Goal: Find specific page/section: Find specific page/section

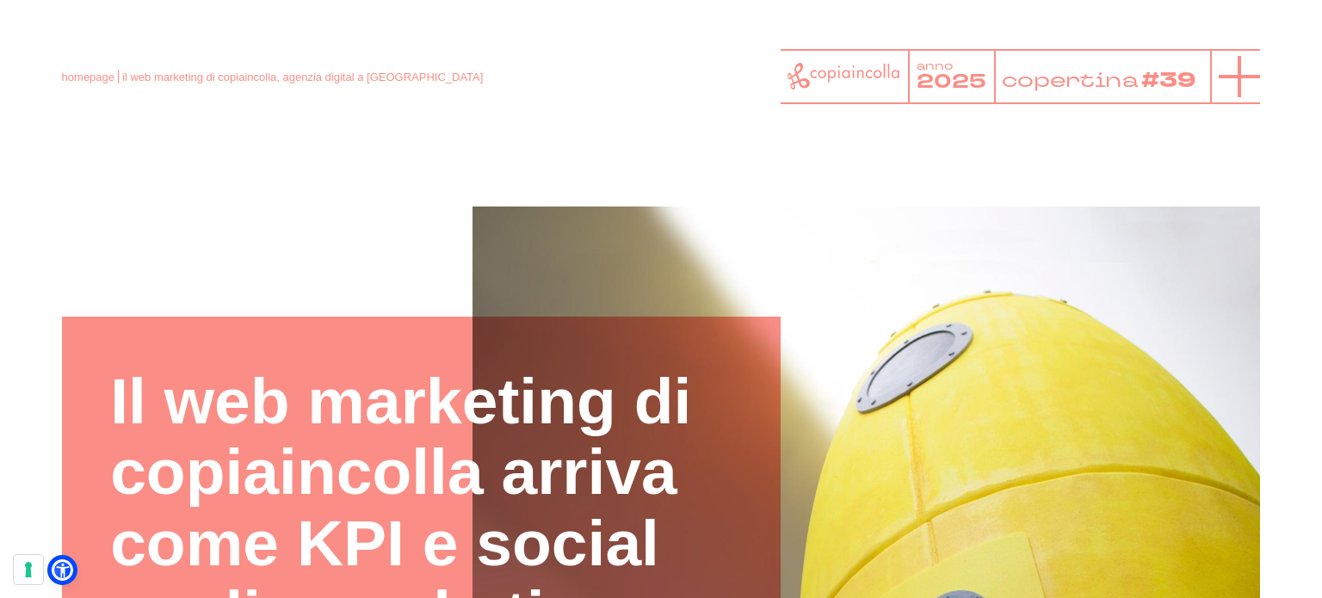
click at [1240, 67] on line at bounding box center [1240, 76] width 0 height 41
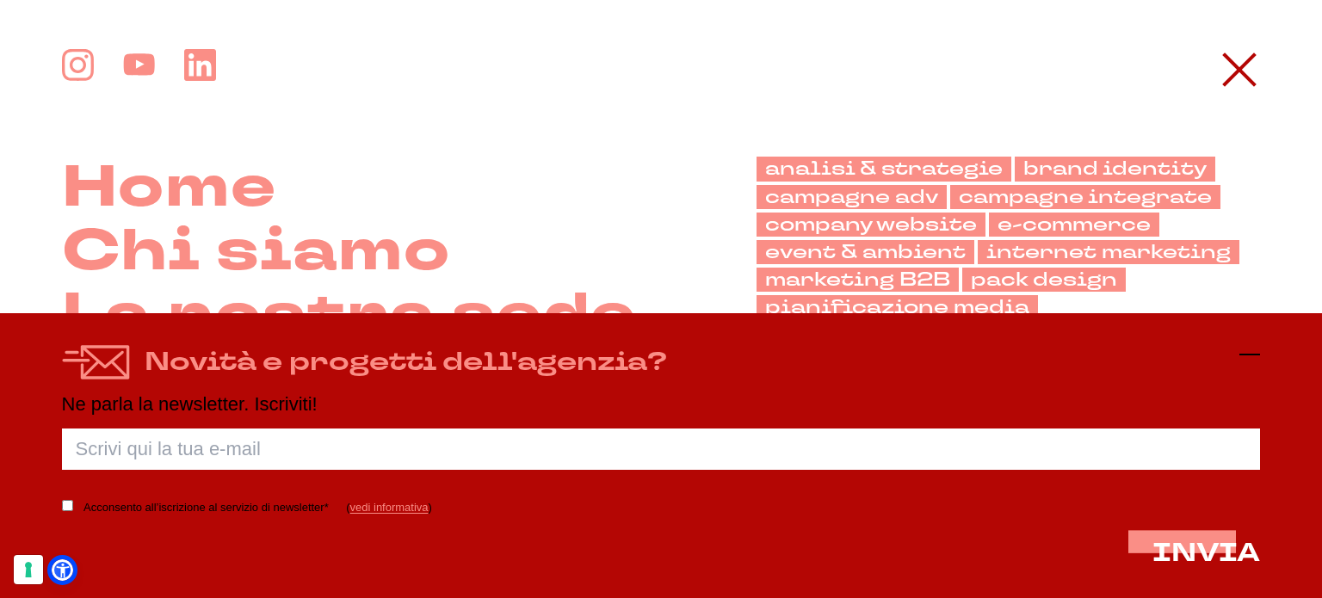
click at [1249, 358] on icon at bounding box center [1250, 354] width 21 height 21
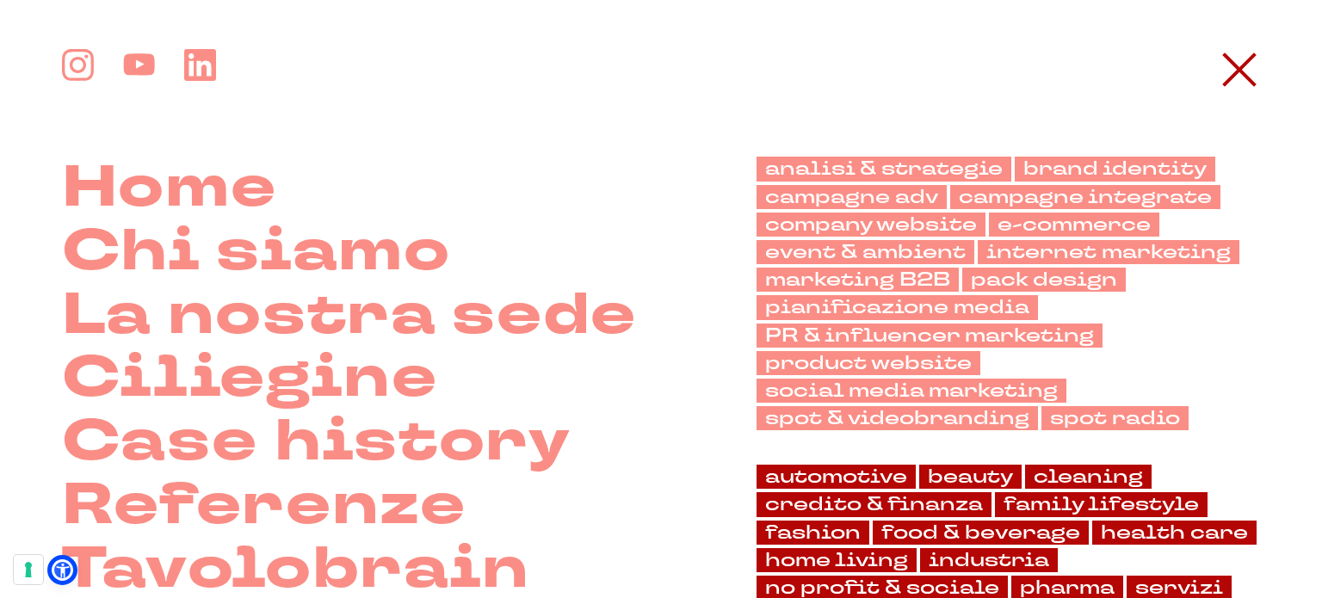
click at [1305, 565] on div "Home Chi siamo La nostra sede" at bounding box center [661, 388] width 1322 height 679
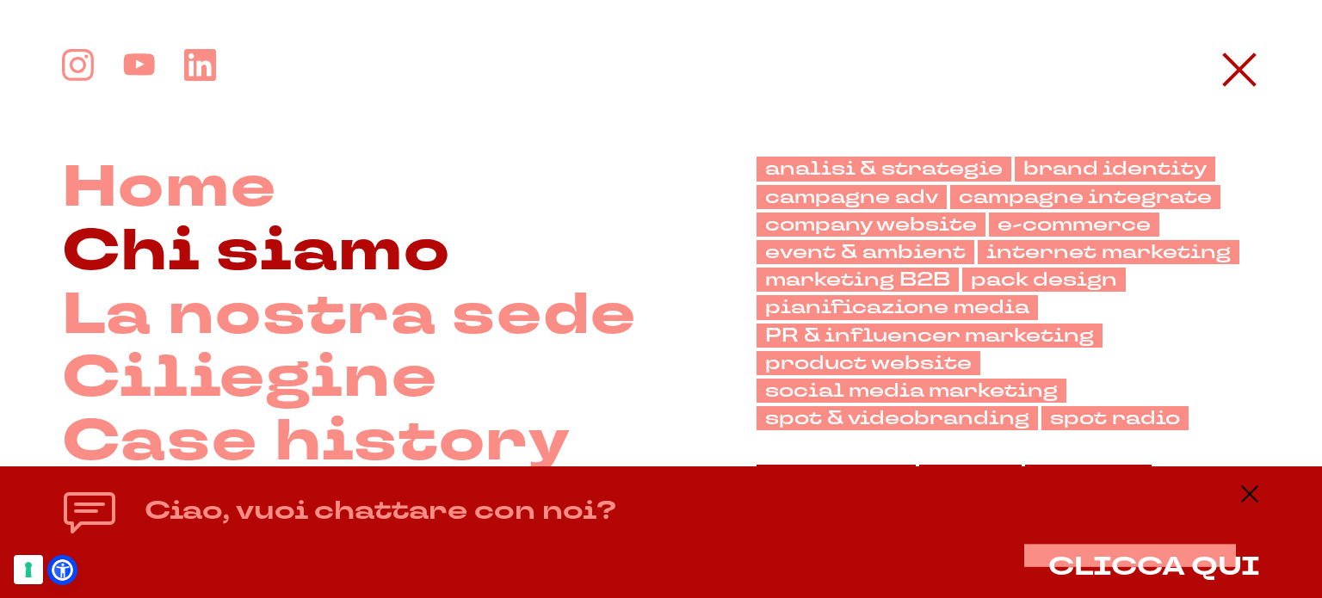
click at [391, 268] on link "Chi siamo" at bounding box center [256, 252] width 389 height 64
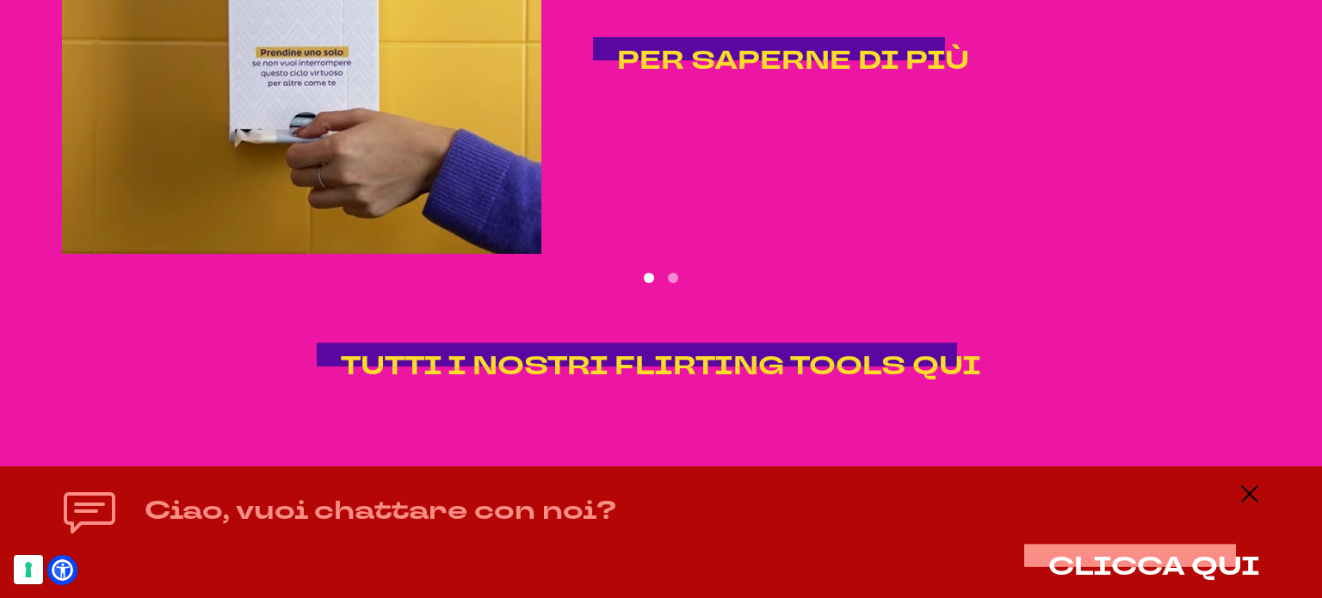
scroll to position [3739, 0]
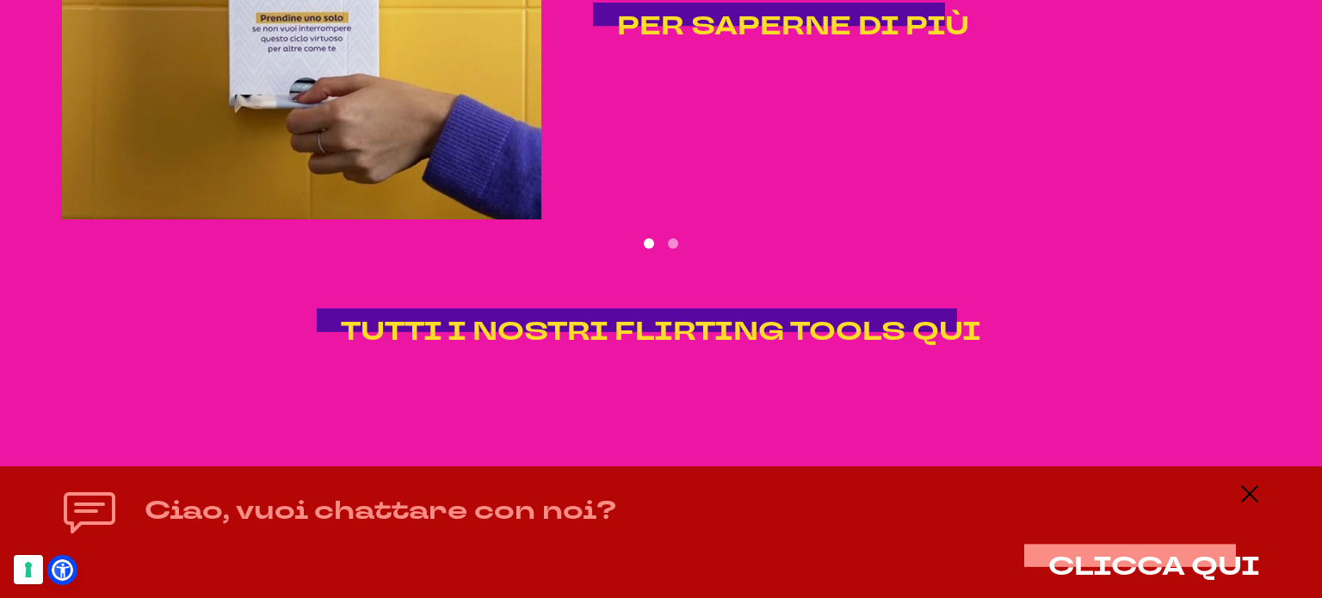
drag, startPoint x: 1120, startPoint y: 485, endPoint x: 1169, endPoint y: 431, distance: 72.5
click at [1120, 485] on div "Ciao, vuoi chattare con noi? CLICCA QUI" at bounding box center [661, 532] width 1199 height 97
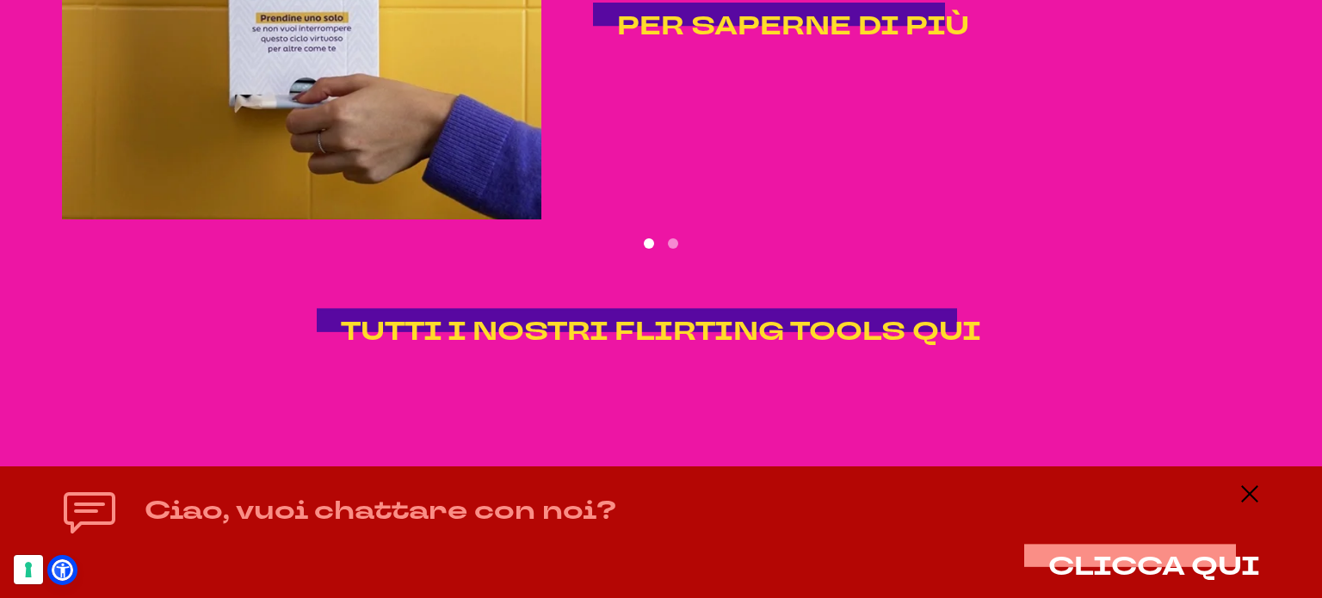
drag, startPoint x: 1314, startPoint y: 50, endPoint x: 1171, endPoint y: 0, distance: 151.4
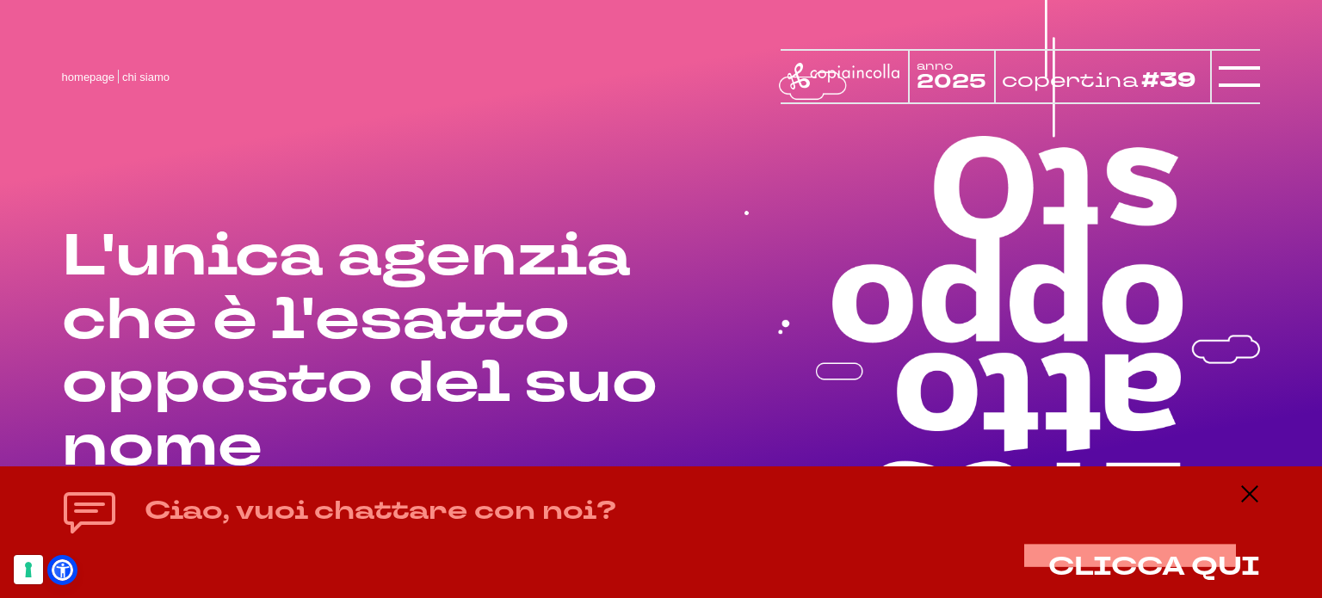
scroll to position [0, 0]
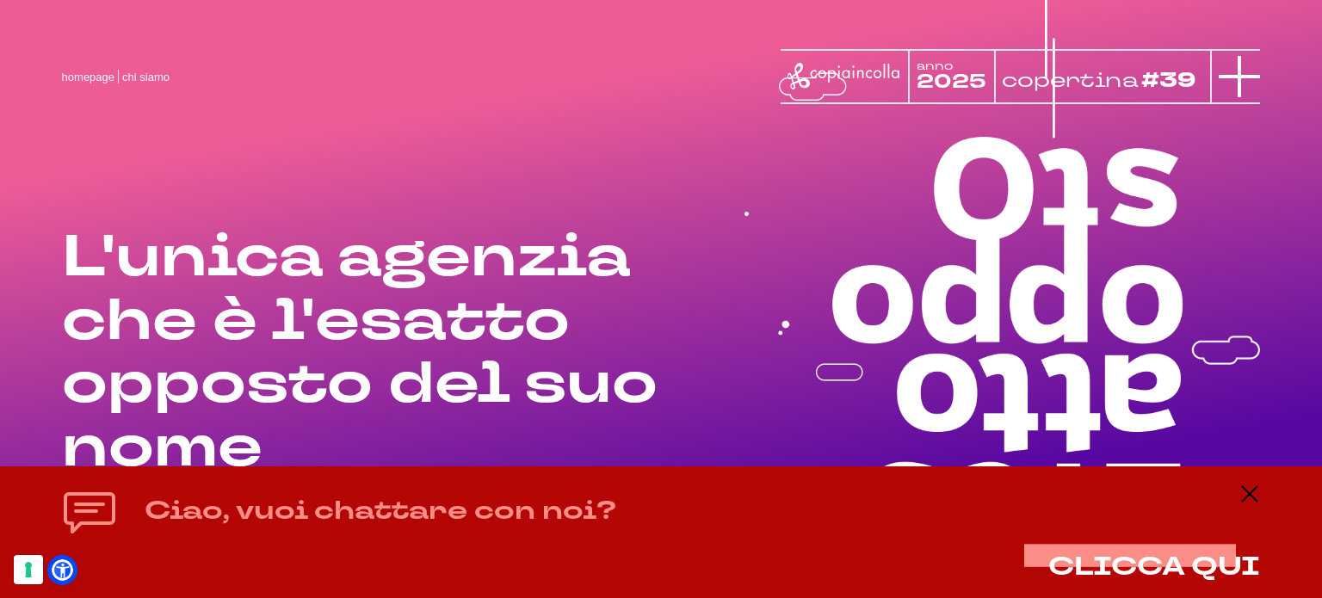
click at [1230, 71] on icon at bounding box center [1239, 76] width 41 height 41
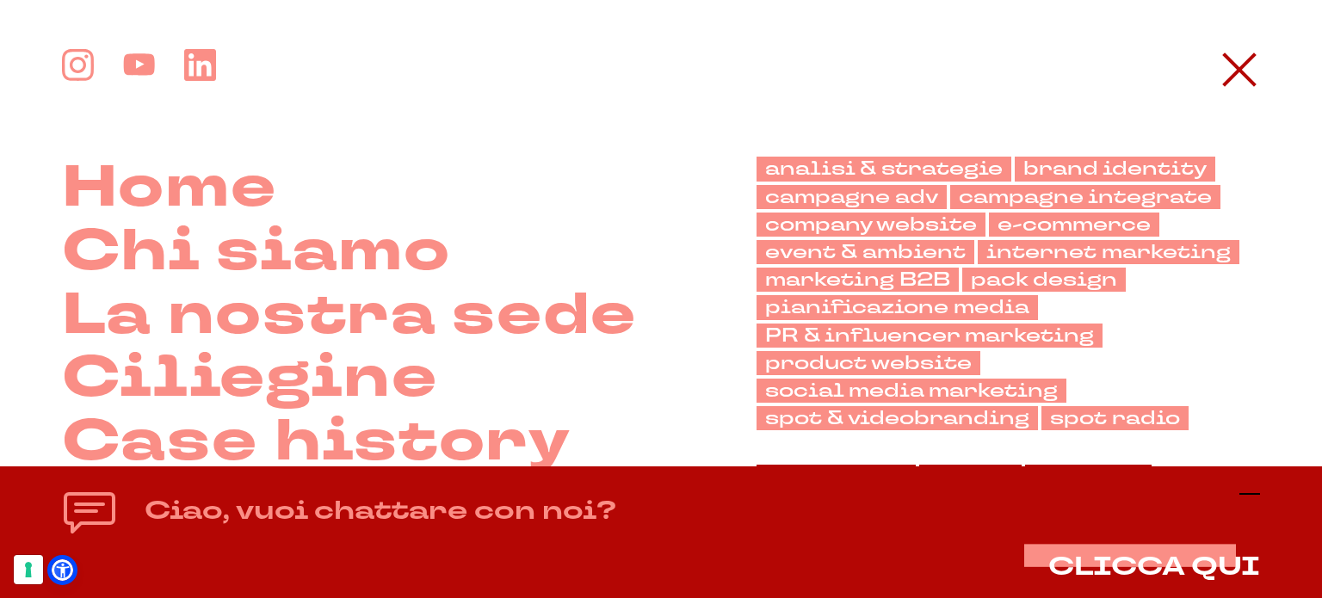
click at [1254, 494] on line at bounding box center [1250, 494] width 21 height 0
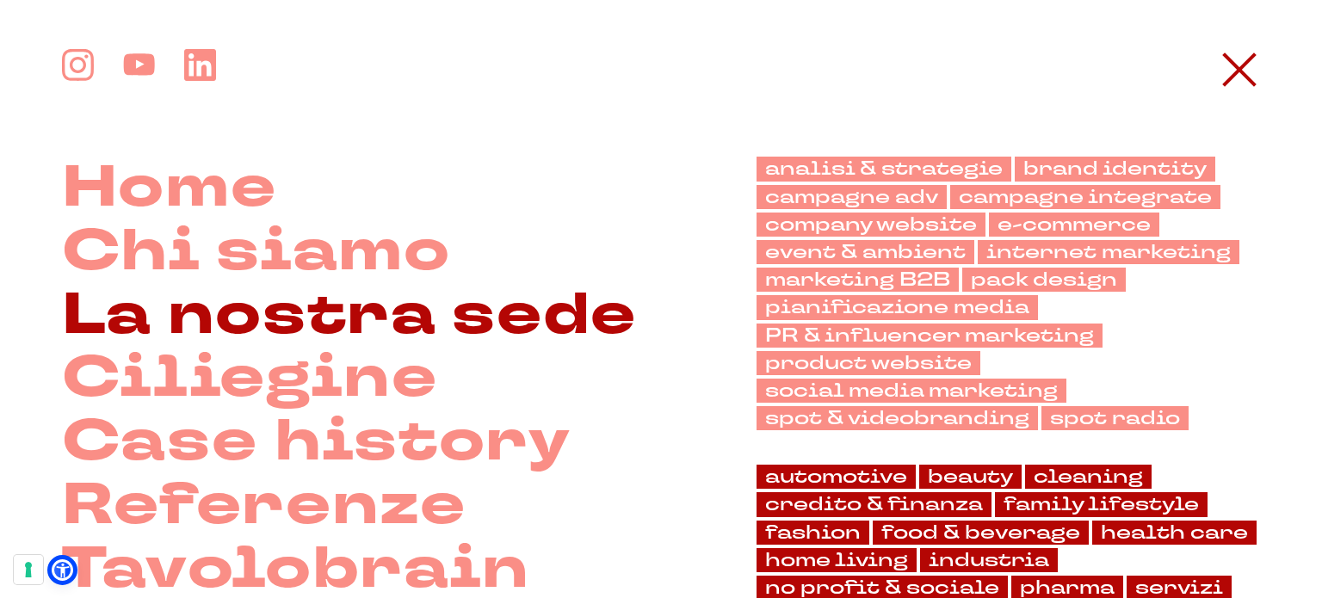
click at [335, 329] on link "La nostra sede" at bounding box center [349, 316] width 575 height 64
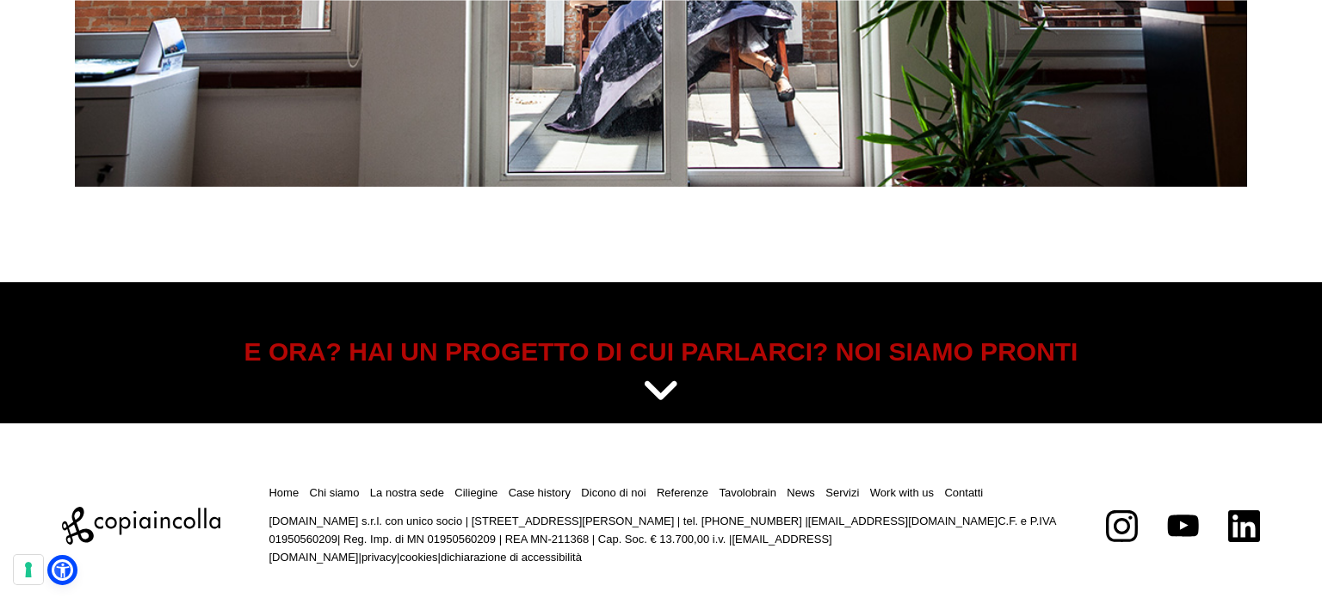
scroll to position [7253, 0]
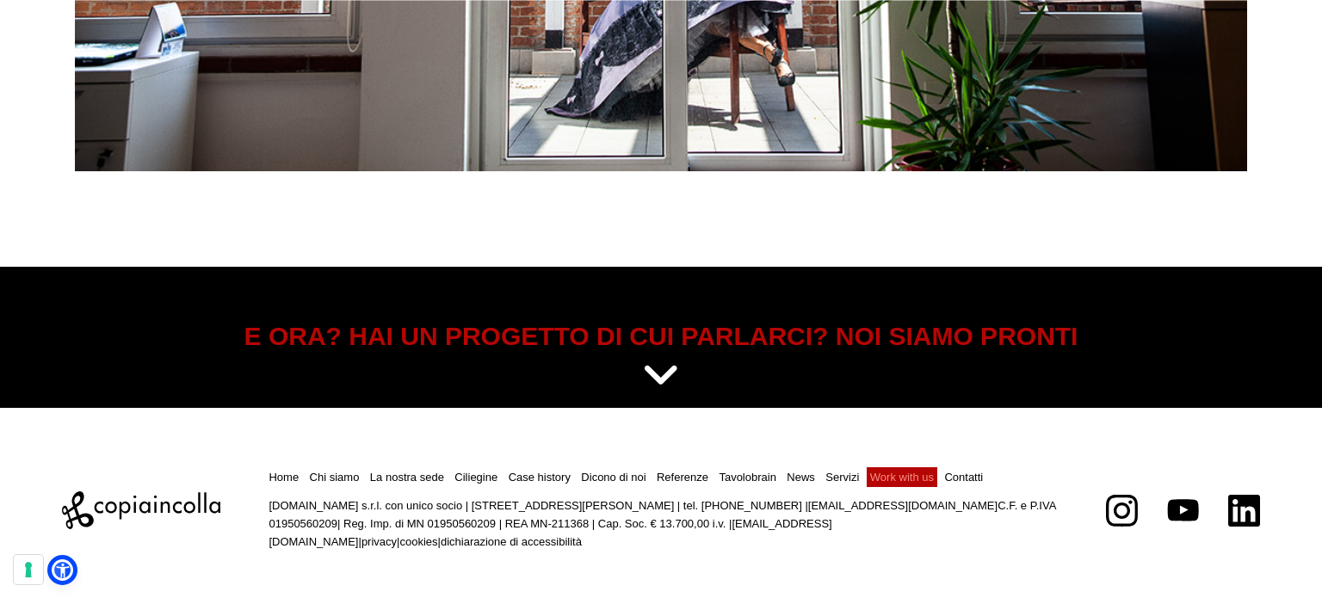
click at [900, 475] on link "Work with us" at bounding box center [902, 477] width 64 height 13
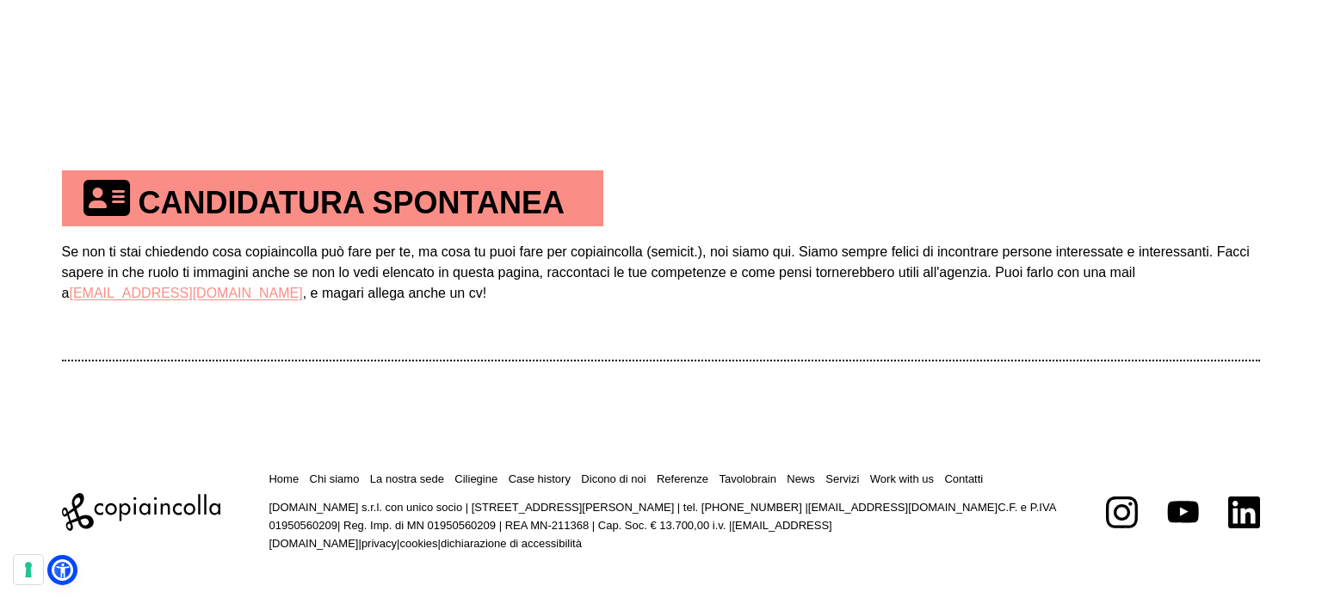
scroll to position [1085, 0]
